Goal: Task Accomplishment & Management: Manage account settings

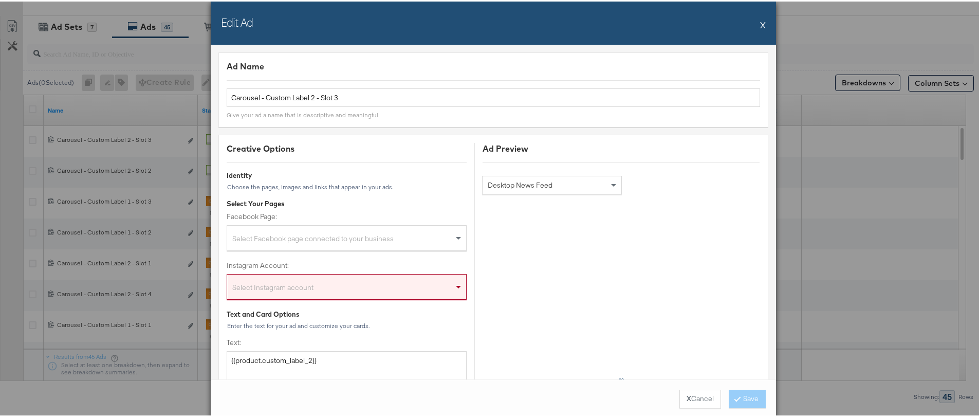
scroll to position [999, 0]
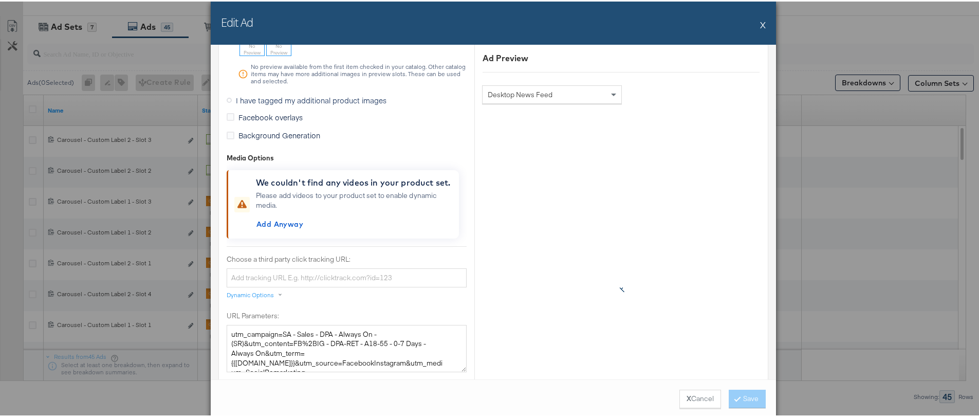
click at [760, 26] on button "X" at bounding box center [763, 23] width 6 height 21
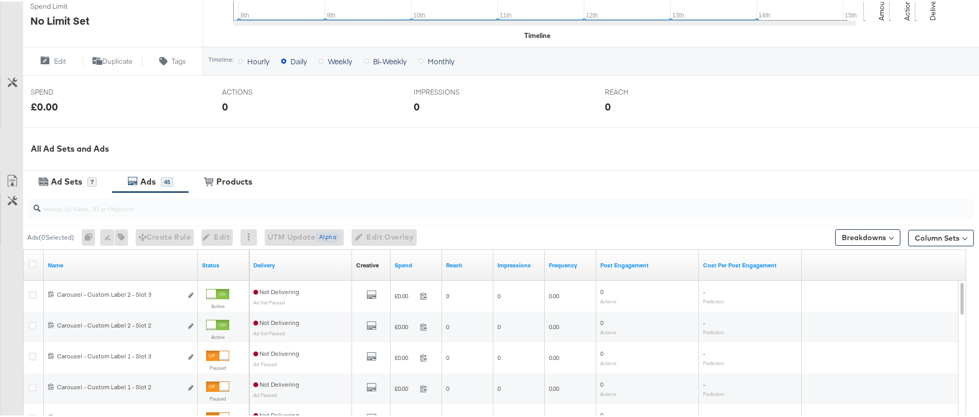
scroll to position [0, 0]
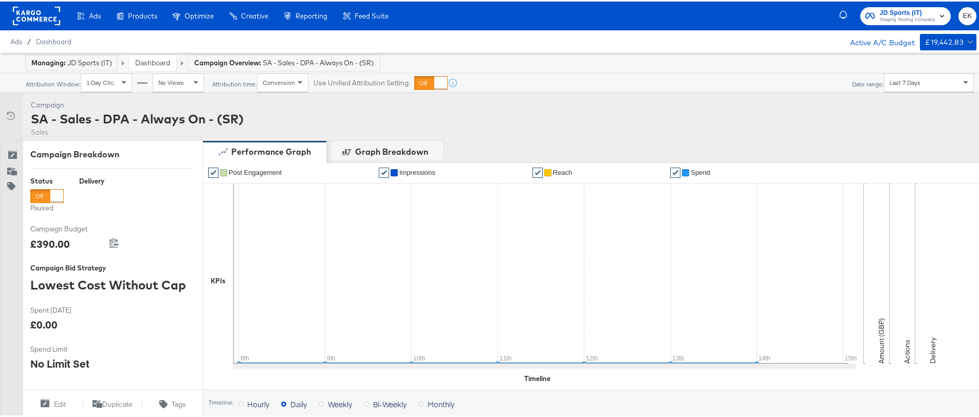
click at [41, 13] on rect at bounding box center [36, 14] width 47 height 19
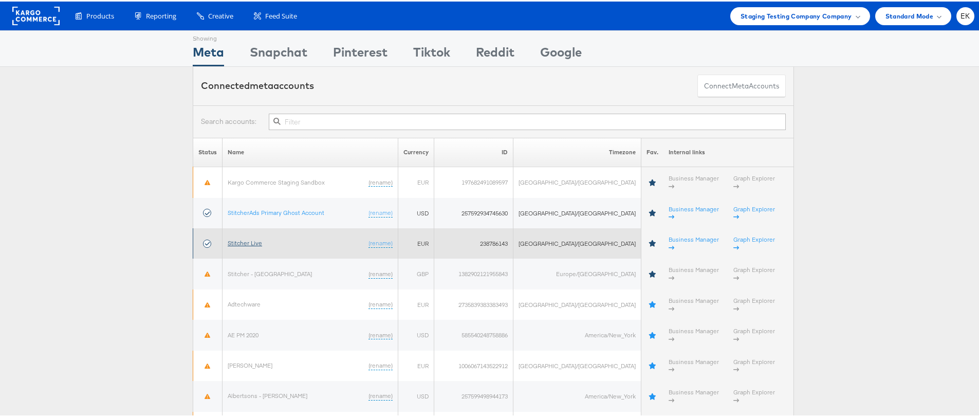
click at [242, 238] on link "Stitcher Live" at bounding box center [245, 242] width 34 height 8
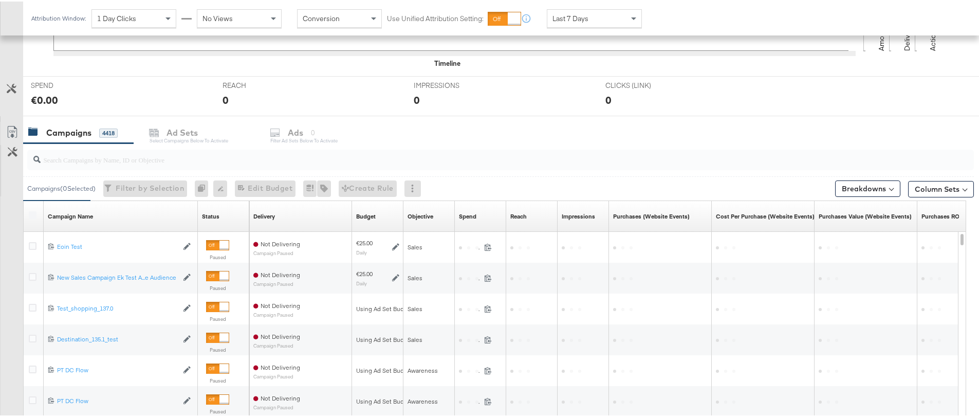
scroll to position [359, 0]
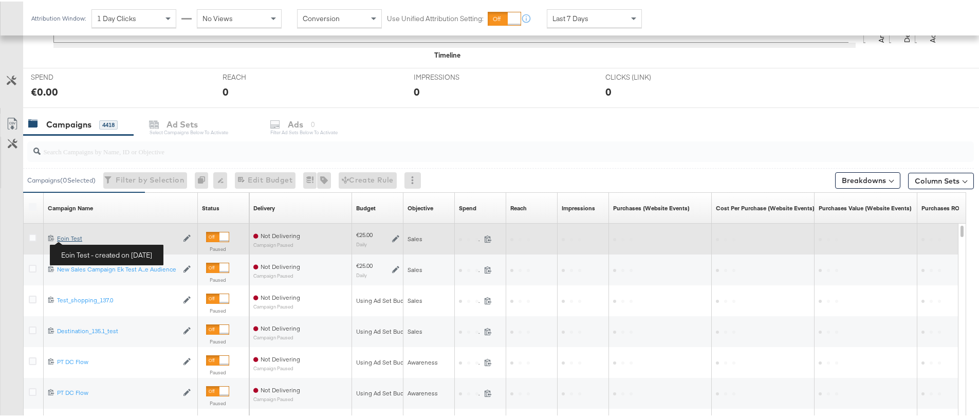
click at [62, 239] on div "Eoin Test Eoin Test" at bounding box center [117, 237] width 121 height 8
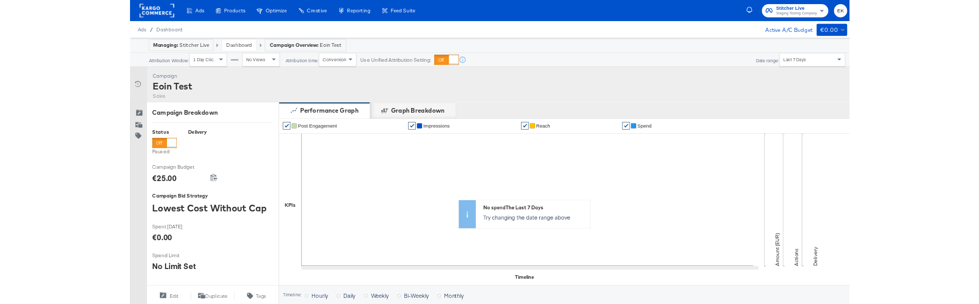
scroll to position [368, 0]
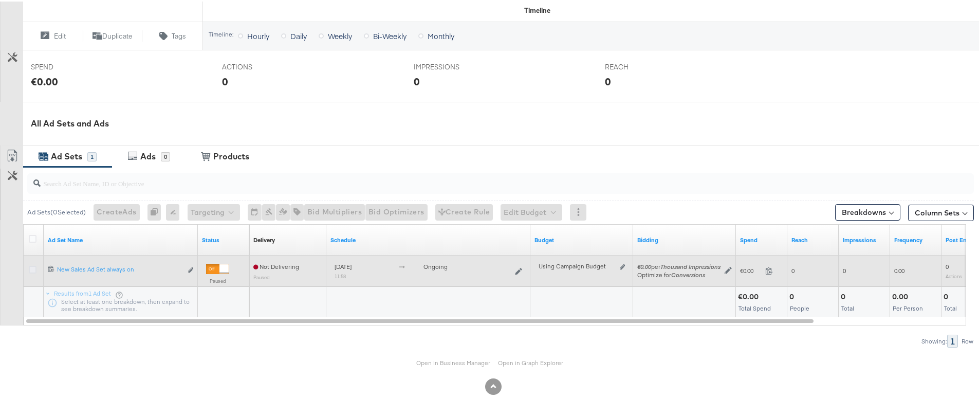
click at [33, 269] on icon at bounding box center [33, 268] width 8 height 8
click at [0, 0] on input "checkbox" at bounding box center [0, 0] width 0 height 0
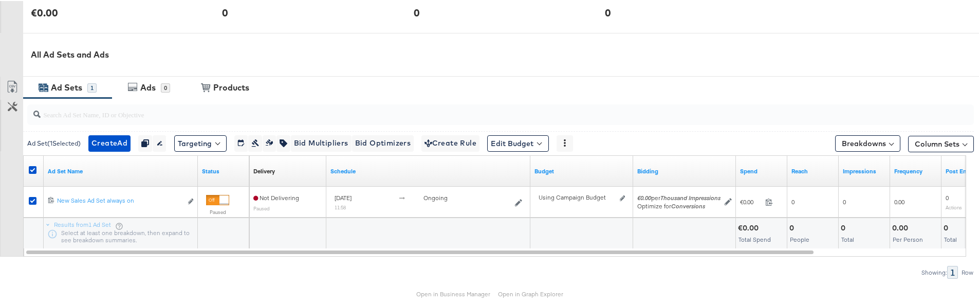
scroll to position [446, 0]
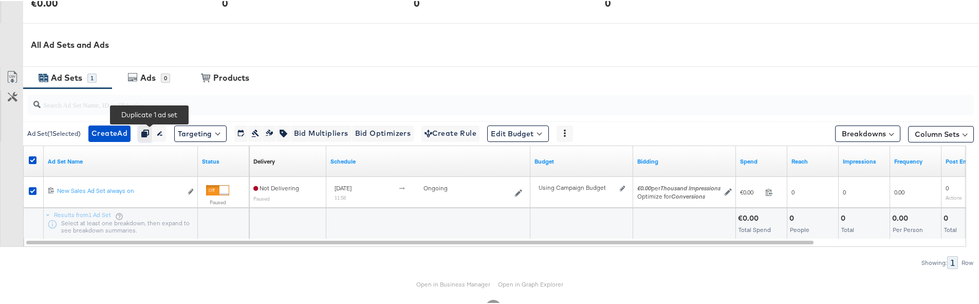
click at [147, 129] on icon "button" at bounding box center [144, 132] width 7 height 7
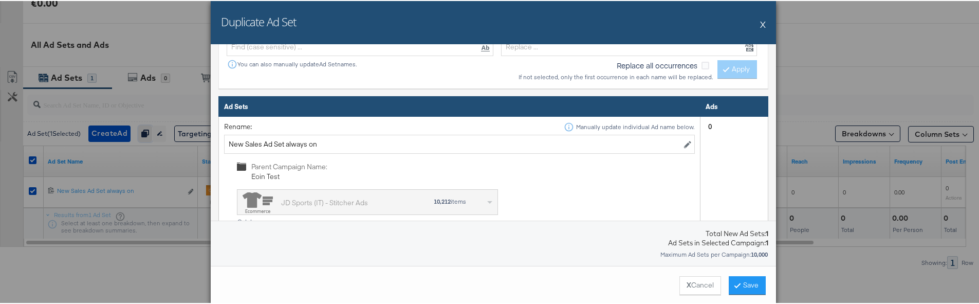
scroll to position [367, 0]
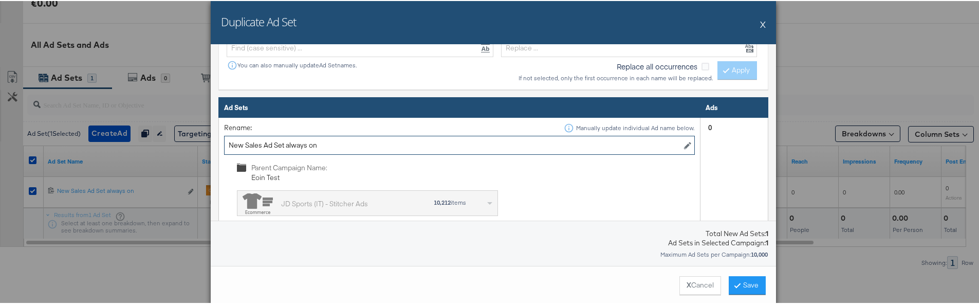
click at [372, 141] on input "New Sales Ad Set always on" at bounding box center [459, 144] width 471 height 19
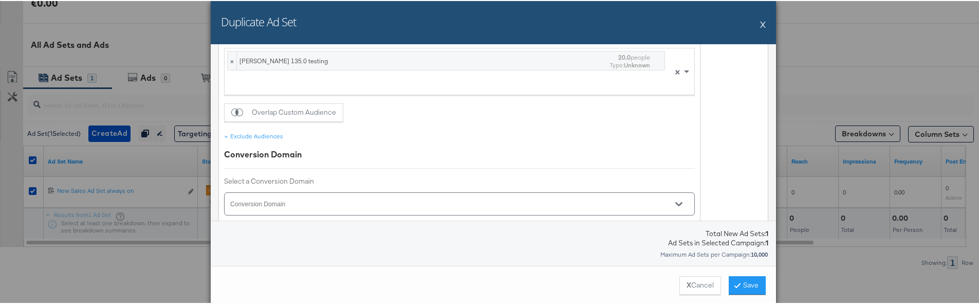
scroll to position [656, 0]
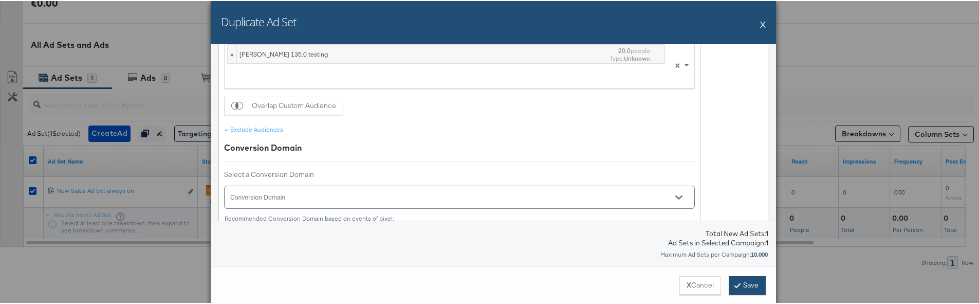
type input "New Sales Ad Set always on copy"
click at [751, 287] on button "Save" at bounding box center [747, 284] width 37 height 19
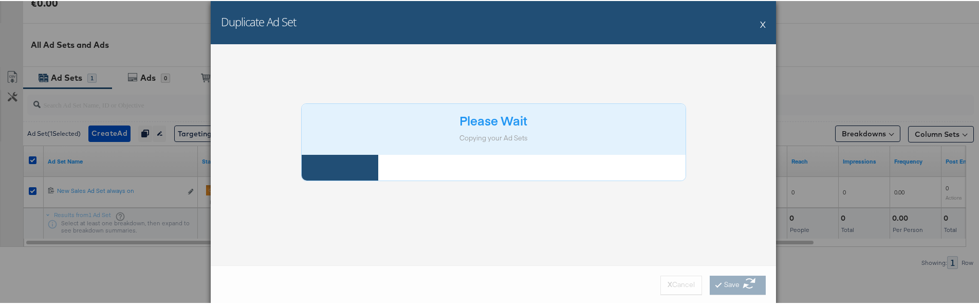
scroll to position [0, 0]
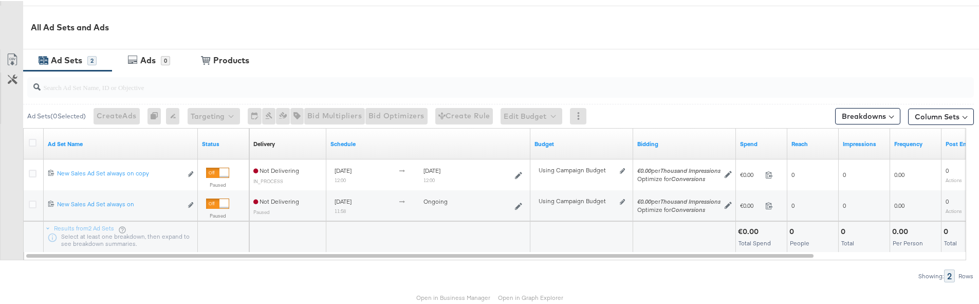
scroll to position [512, 0]
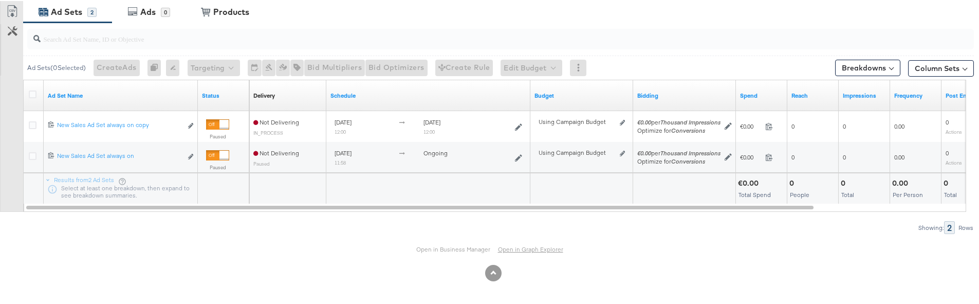
click at [534, 249] on link "Open in Graph Explorer" at bounding box center [530, 248] width 65 height 8
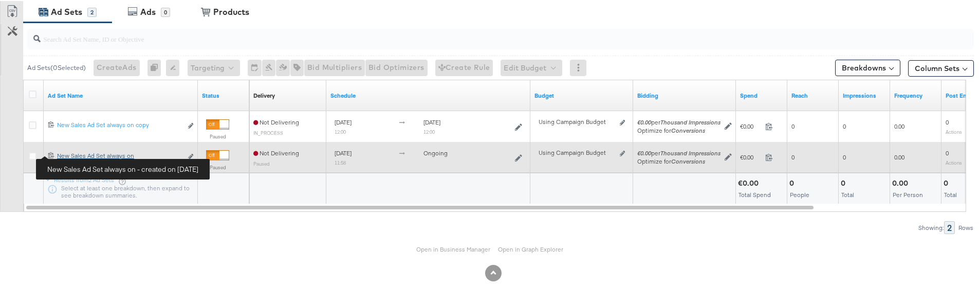
click at [75, 154] on div "New Sales Ad Set always on New Sales Ad Set always on" at bounding box center [119, 155] width 125 height 8
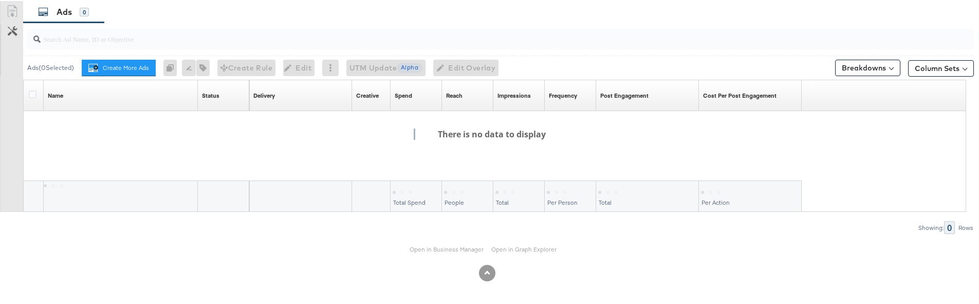
scroll to position [580, 0]
click at [519, 251] on link "Open in Graph Explorer" at bounding box center [524, 248] width 65 height 8
